Goal: Task Accomplishment & Management: Complete application form

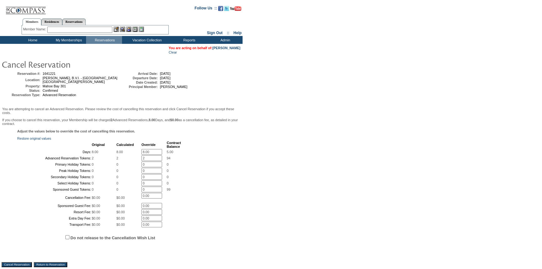
drag, startPoint x: 150, startPoint y: 154, endPoint x: 130, endPoint y: 161, distance: 21.1
click at [117, 154] on tr "Days: 8.00 8.00 8.00 * 5.00" at bounding box center [99, 152] width 163 height 6
type input "0.00"
drag, startPoint x: 139, startPoint y: 165, endPoint x: 132, endPoint y: 164, distance: 6.6
click at [132, 161] on tr "Advanced Reservation Tokens: 2 2 2 * 94" at bounding box center [99, 158] width 163 height 6
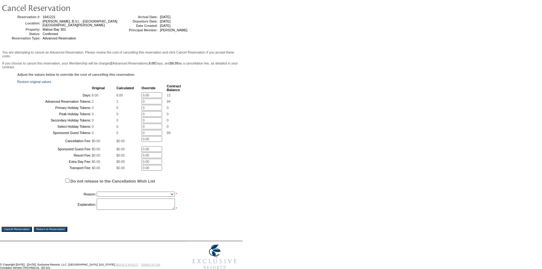
scroll to position [85, 0]
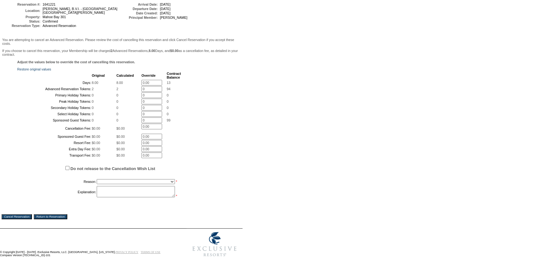
type input "0"
click at [135, 184] on select "Creating Continuous Stay Days Booked After Cancellation Experiential / Hotel / …" at bounding box center [136, 181] width 78 height 5
select select "1026"
click at [97, 184] on select "Creating Continuous Stay Days Booked After Cancellation Experiential / Hotel / …" at bounding box center [136, 181] width 78 height 5
click at [114, 197] on textarea at bounding box center [136, 191] width 78 height 11
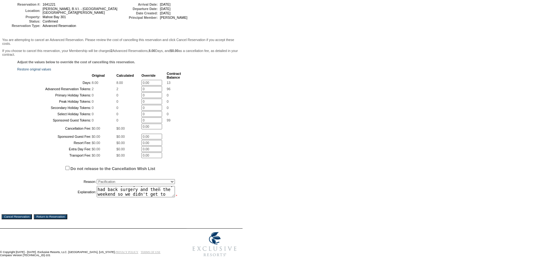
scroll to position [9, 0]
type textarea "Deadline 3 days ago. Kathy had back surgery and then the weekend so we didn't g…"
click at [136, 184] on select "Creating Continuous Stay Days Booked After Cancellation Experiential / Hotel / …" at bounding box center [136, 181] width 78 height 5
select select "1048"
click at [97, 184] on select "Creating Continuous Stay Days Booked After Cancellation Experiential / Hotel / …" at bounding box center [136, 181] width 78 height 5
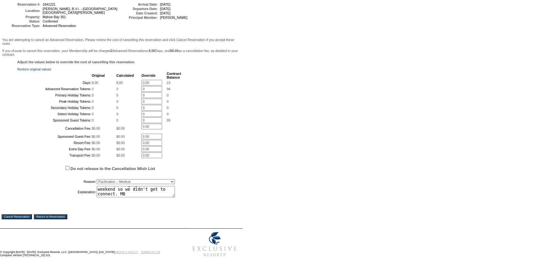
click at [25, 219] on input "Cancel Reservation" at bounding box center [17, 216] width 30 height 5
